Goal: Information Seeking & Learning: Find specific fact

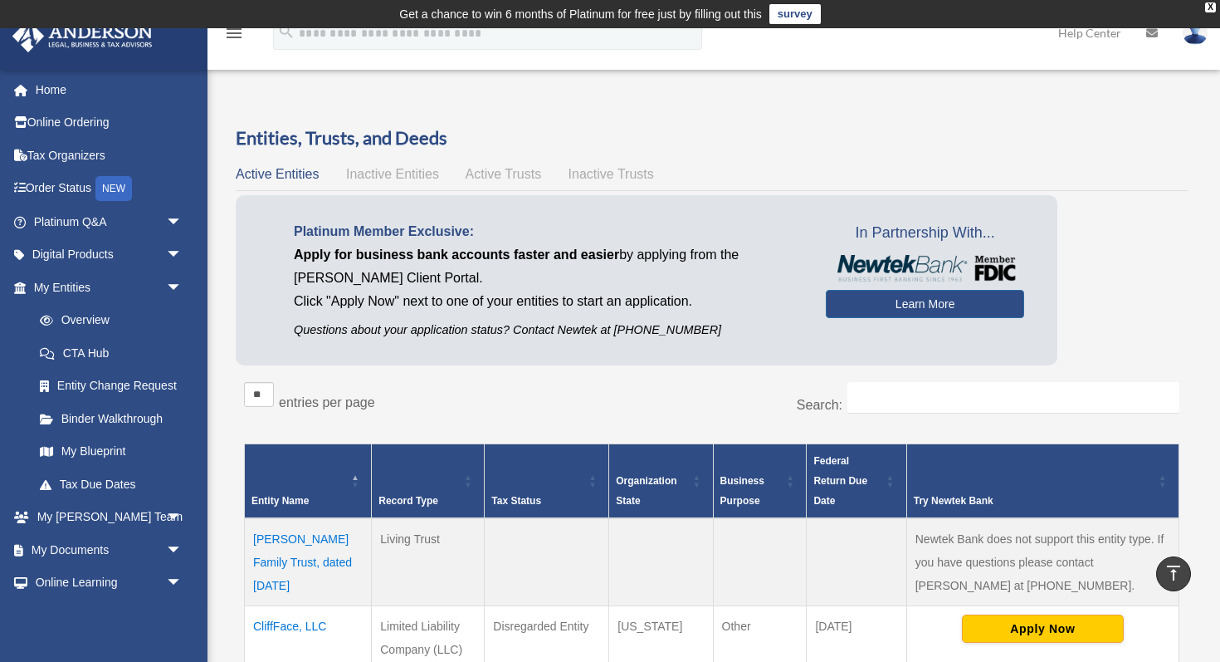
scroll to position [360, 0]
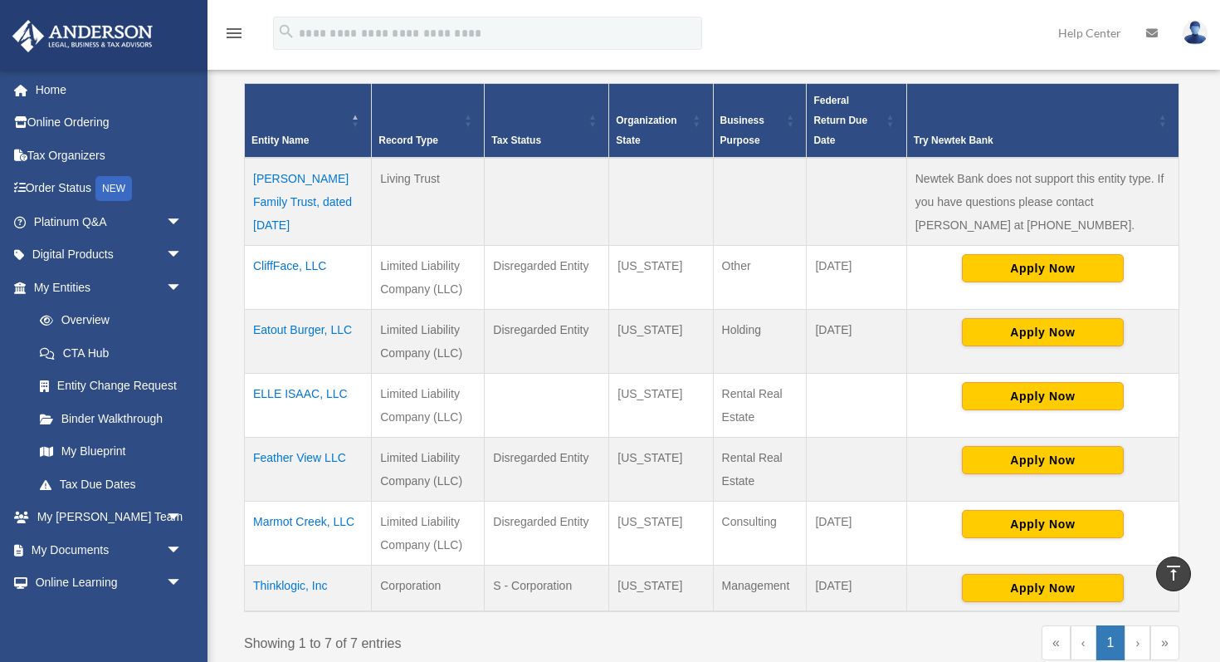
click at [289, 451] on td "Feather View LLC" at bounding box center [308, 469] width 127 height 64
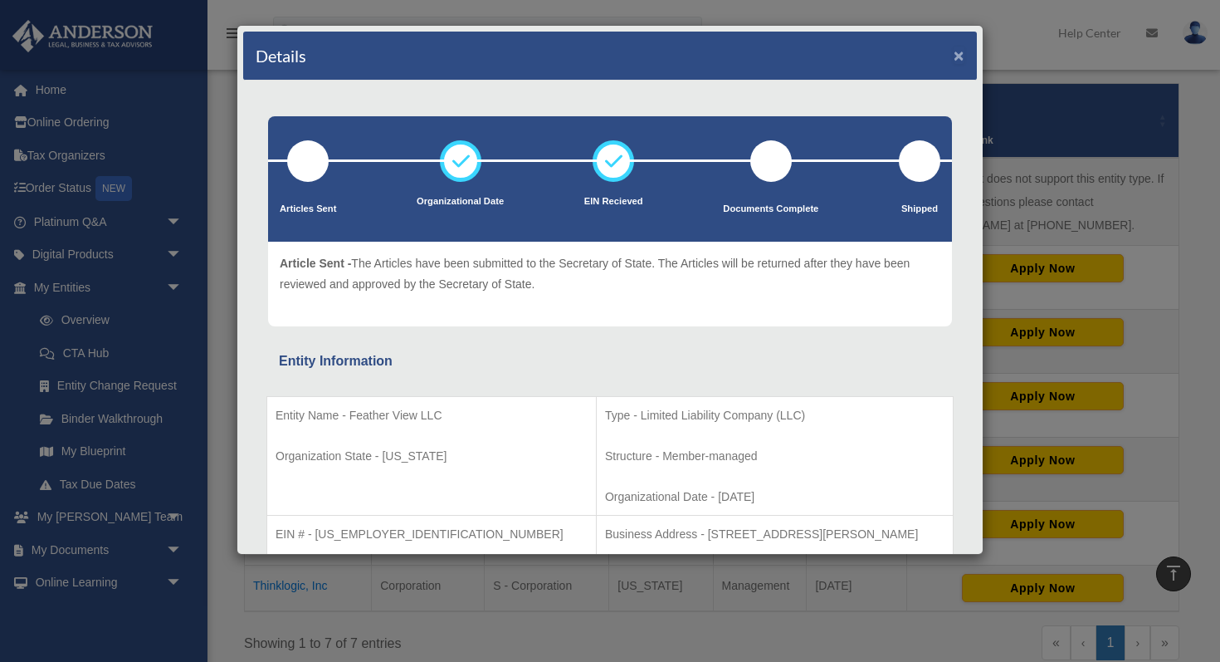
click at [955, 54] on button "×" at bounding box center [959, 54] width 11 height 17
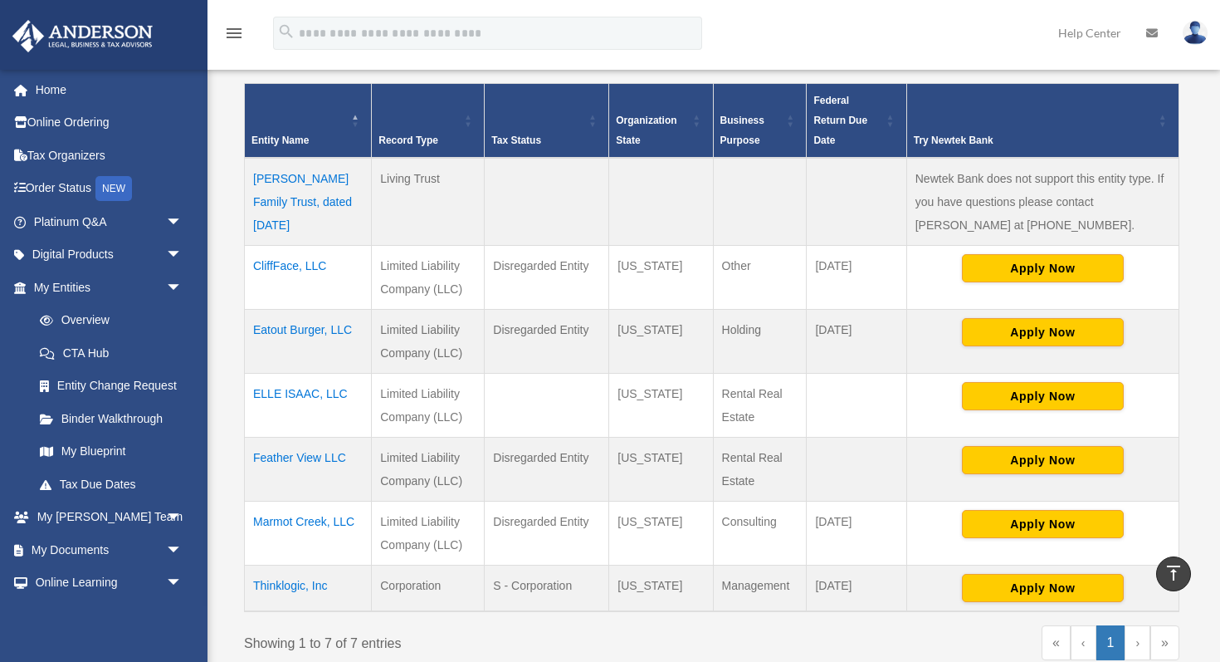
click at [299, 331] on td "Eatout Burger, LLC" at bounding box center [308, 341] width 127 height 64
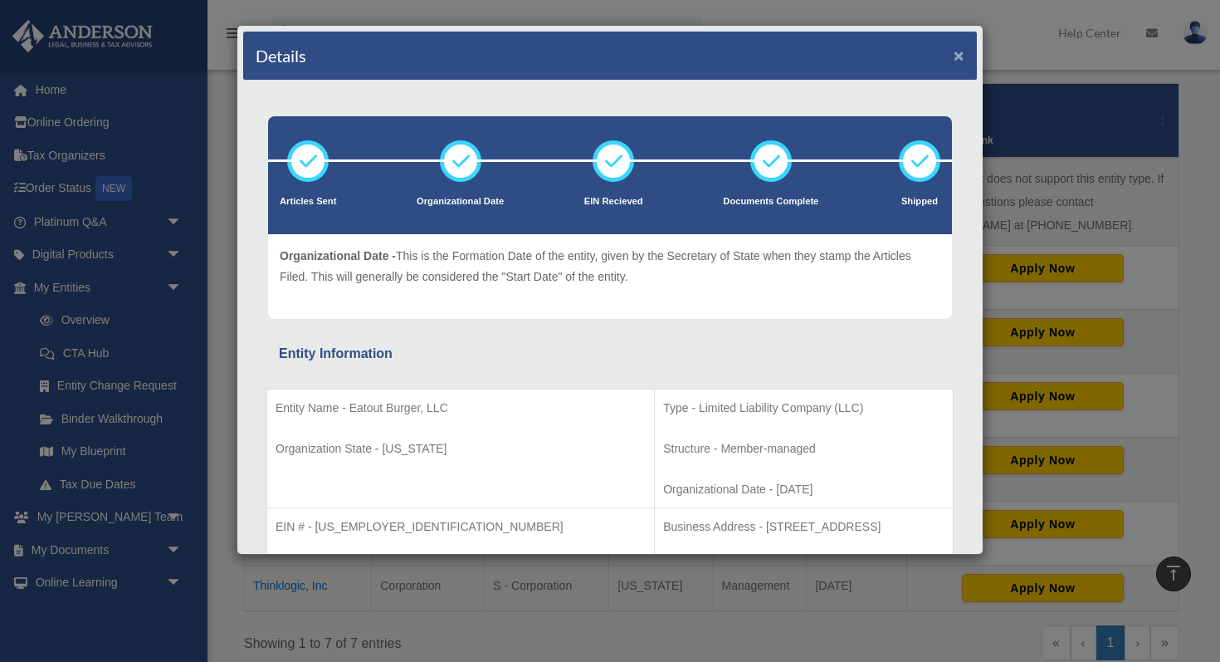
click at [954, 61] on button "×" at bounding box center [959, 54] width 11 height 17
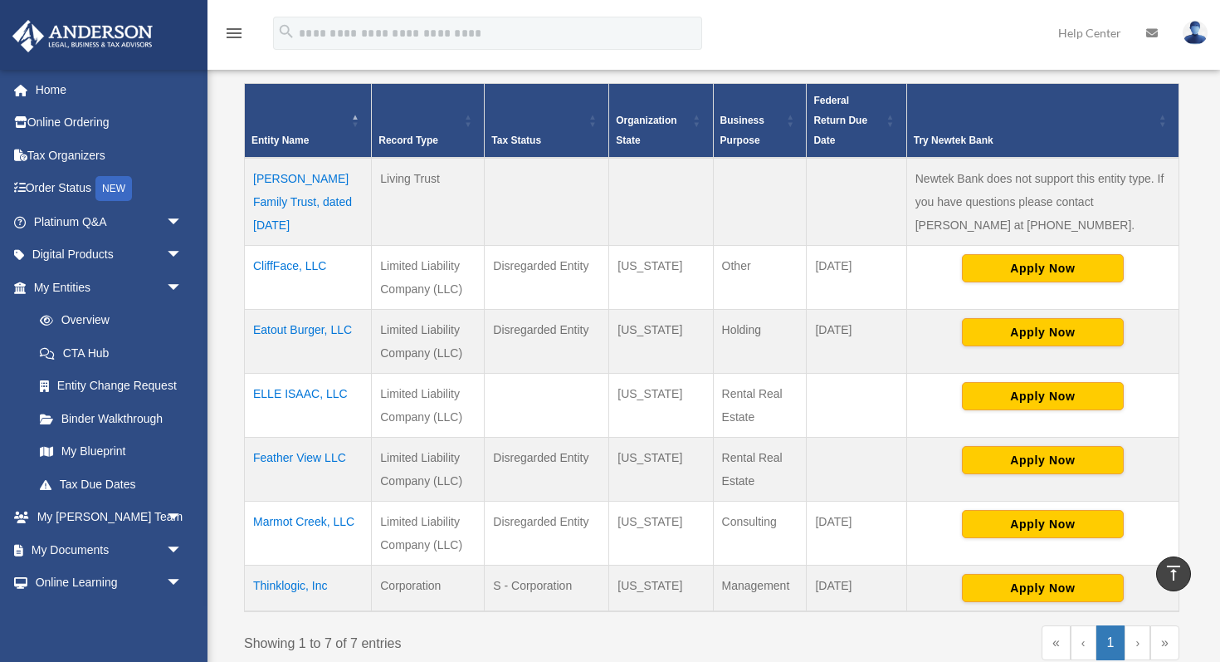
click at [276, 393] on td "ELLE ISAAC, LLC" at bounding box center [308, 405] width 127 height 64
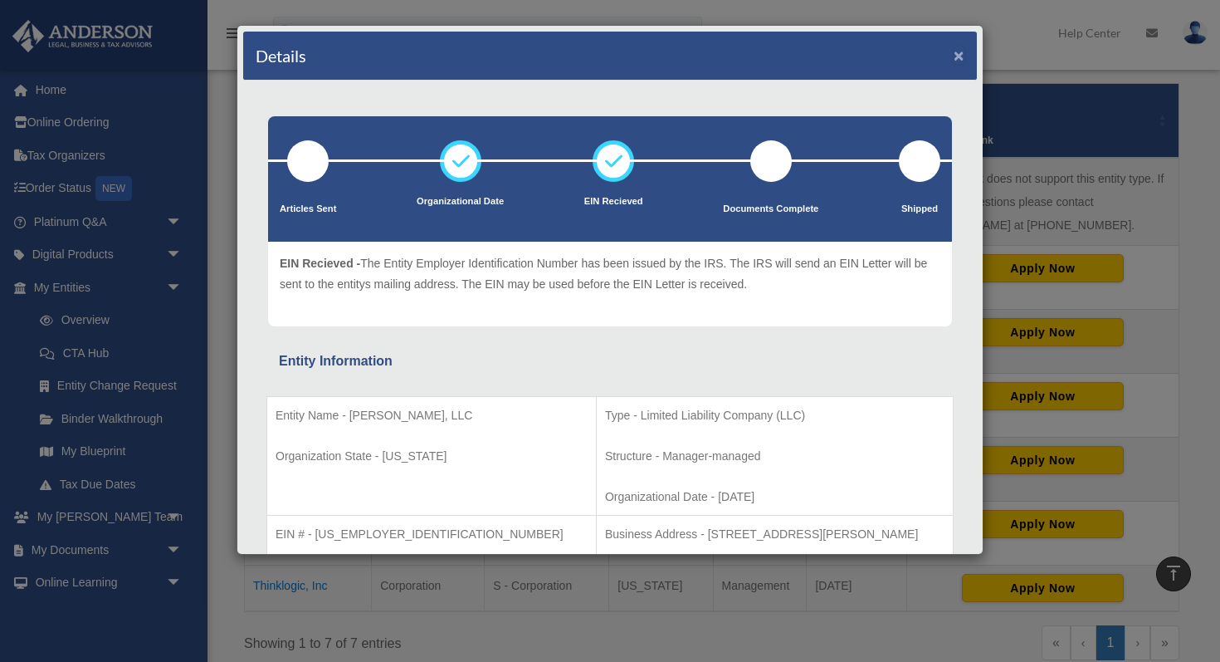
click at [960, 56] on button "×" at bounding box center [959, 54] width 11 height 17
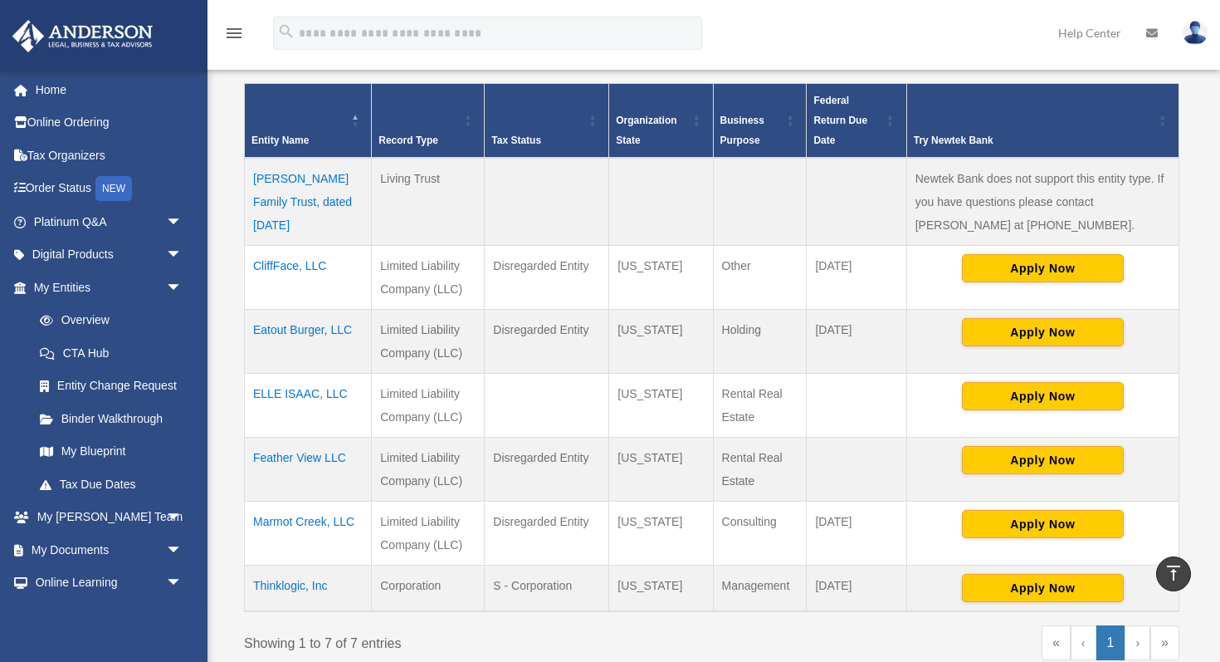
click at [319, 520] on td "Marmot Creek, LLC" at bounding box center [308, 533] width 127 height 64
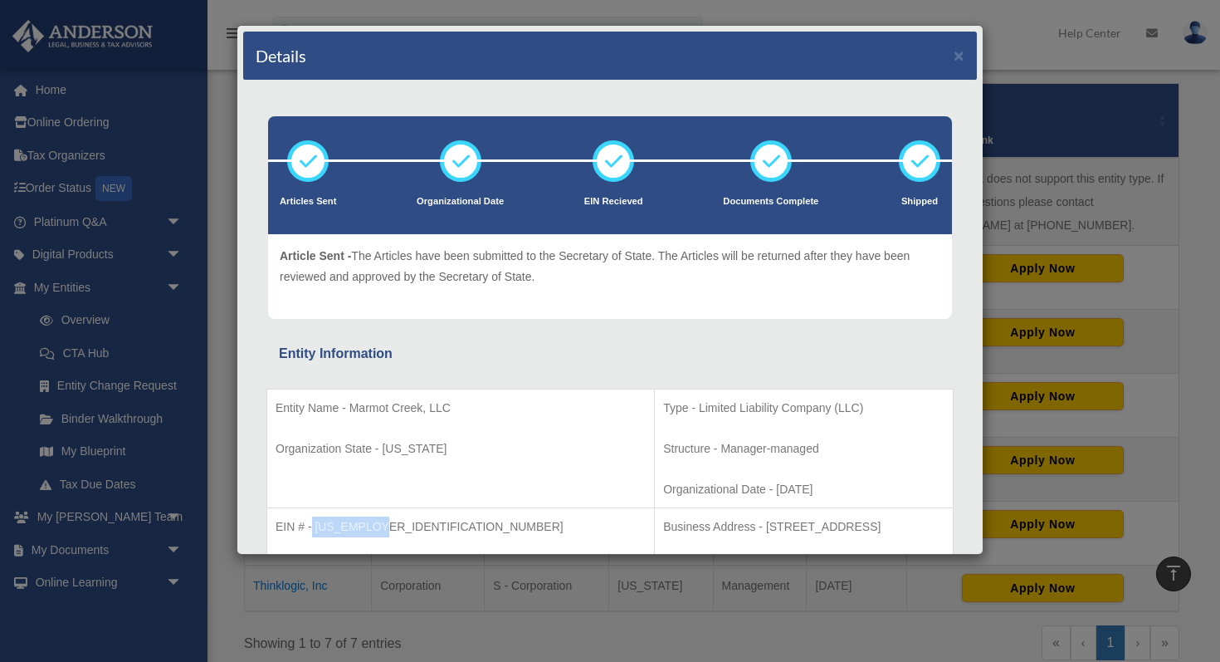
drag, startPoint x: 376, startPoint y: 526, endPoint x: 310, endPoint y: 525, distance: 66.4
click at [310, 525] on p "EIN # - [US_EMPLOYER_IDENTIFICATION_NUMBER]" at bounding box center [461, 526] width 370 height 21
copy p "[US_EMPLOYER_IDENTIFICATION_NUMBER]"
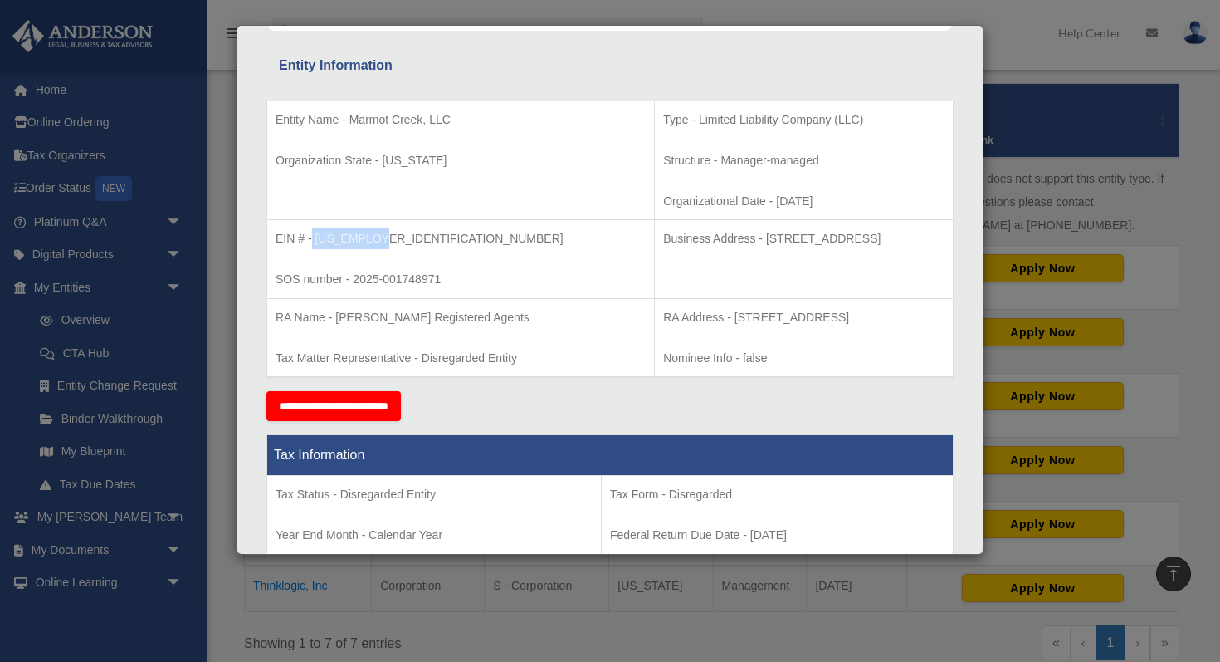
scroll to position [291, 0]
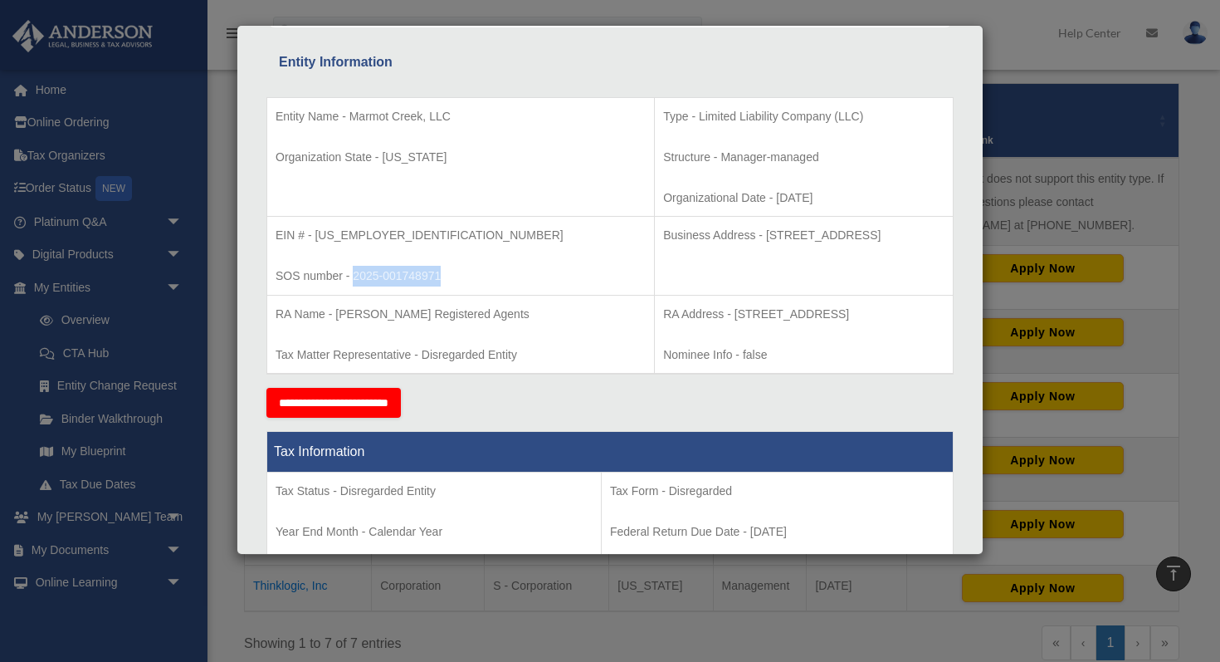
drag, startPoint x: 441, startPoint y: 273, endPoint x: 352, endPoint y: 276, distance: 88.9
click at [352, 276] on p "SOS number - 2025-001748971" at bounding box center [461, 276] width 370 height 21
copy p "2025-001748971"
click at [534, 164] on p "Organization State - [US_STATE]" at bounding box center [461, 157] width 370 height 21
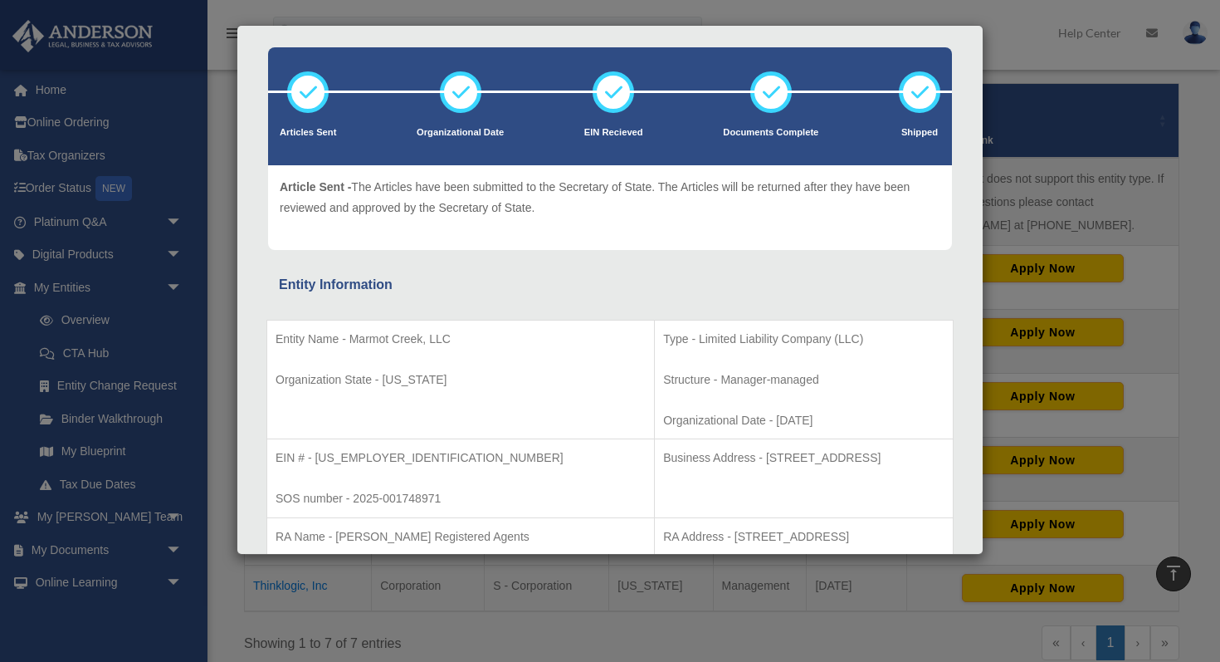
scroll to position [26, 0]
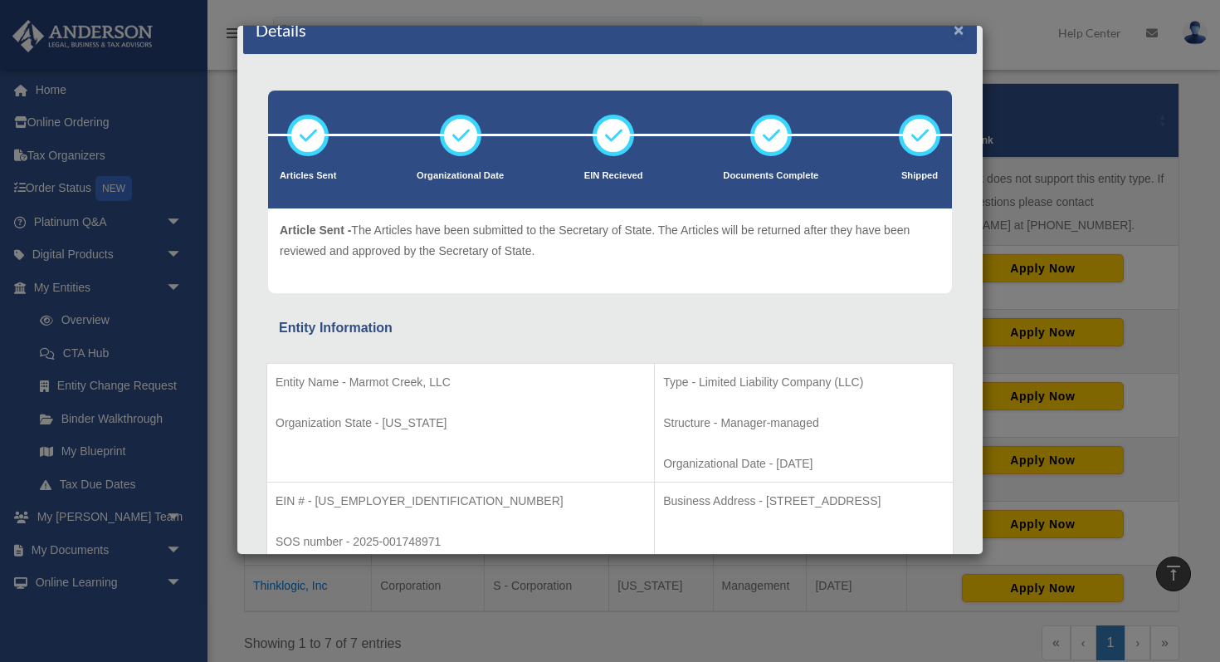
click at [961, 37] on button "×" at bounding box center [959, 29] width 11 height 17
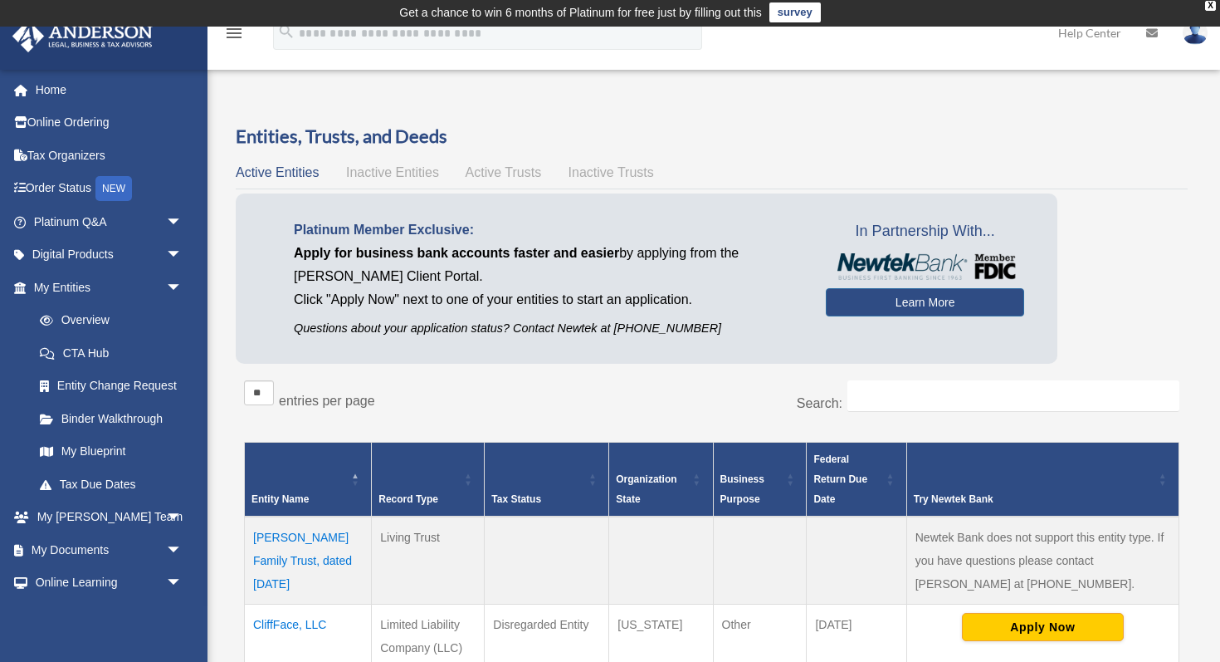
scroll to position [5, 0]
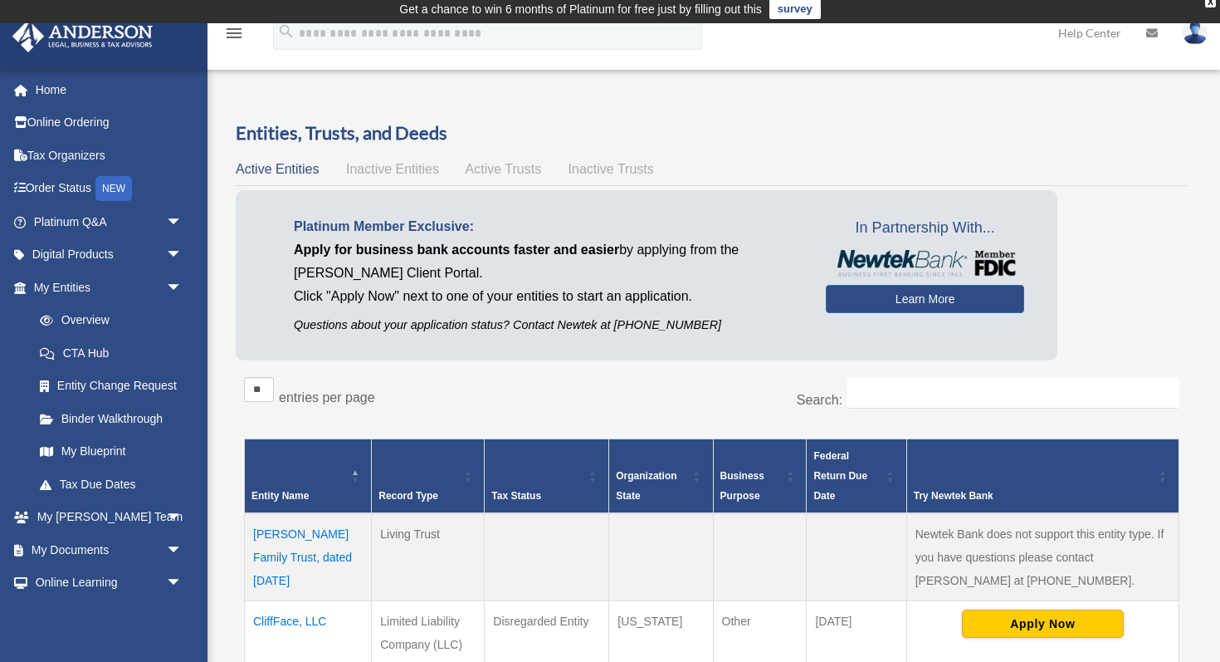
click at [509, 170] on span "Active Trusts" at bounding box center [504, 169] width 76 height 14
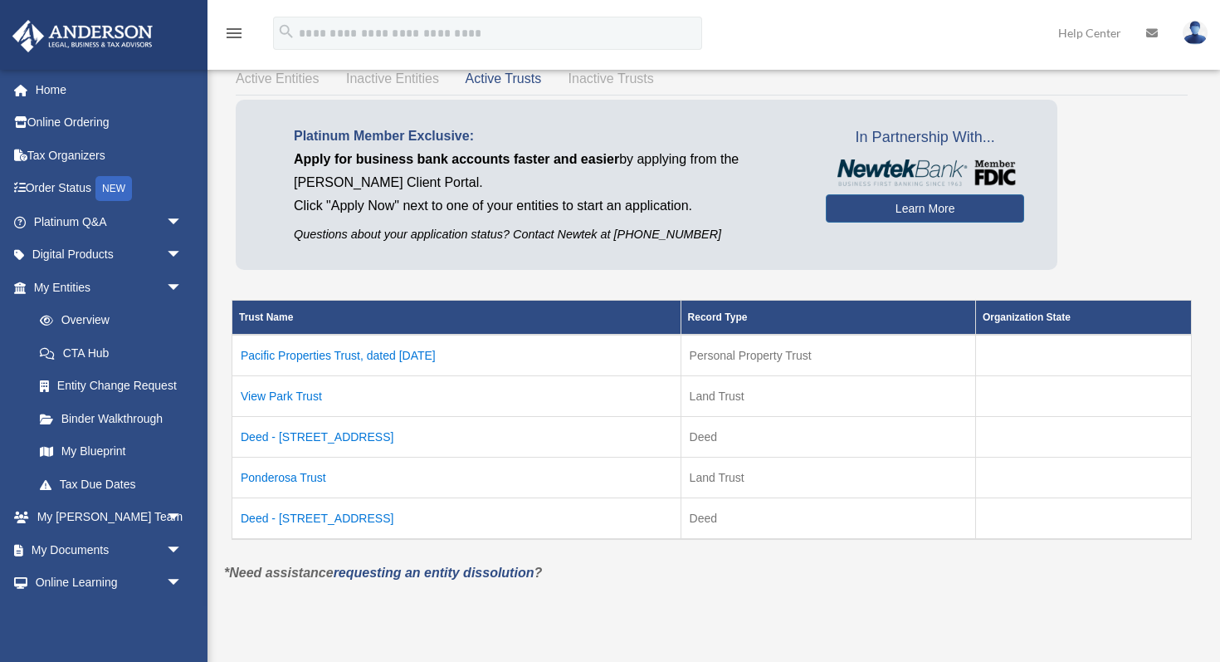
scroll to position [96, 0]
